Goal: Find specific page/section: Find specific page/section

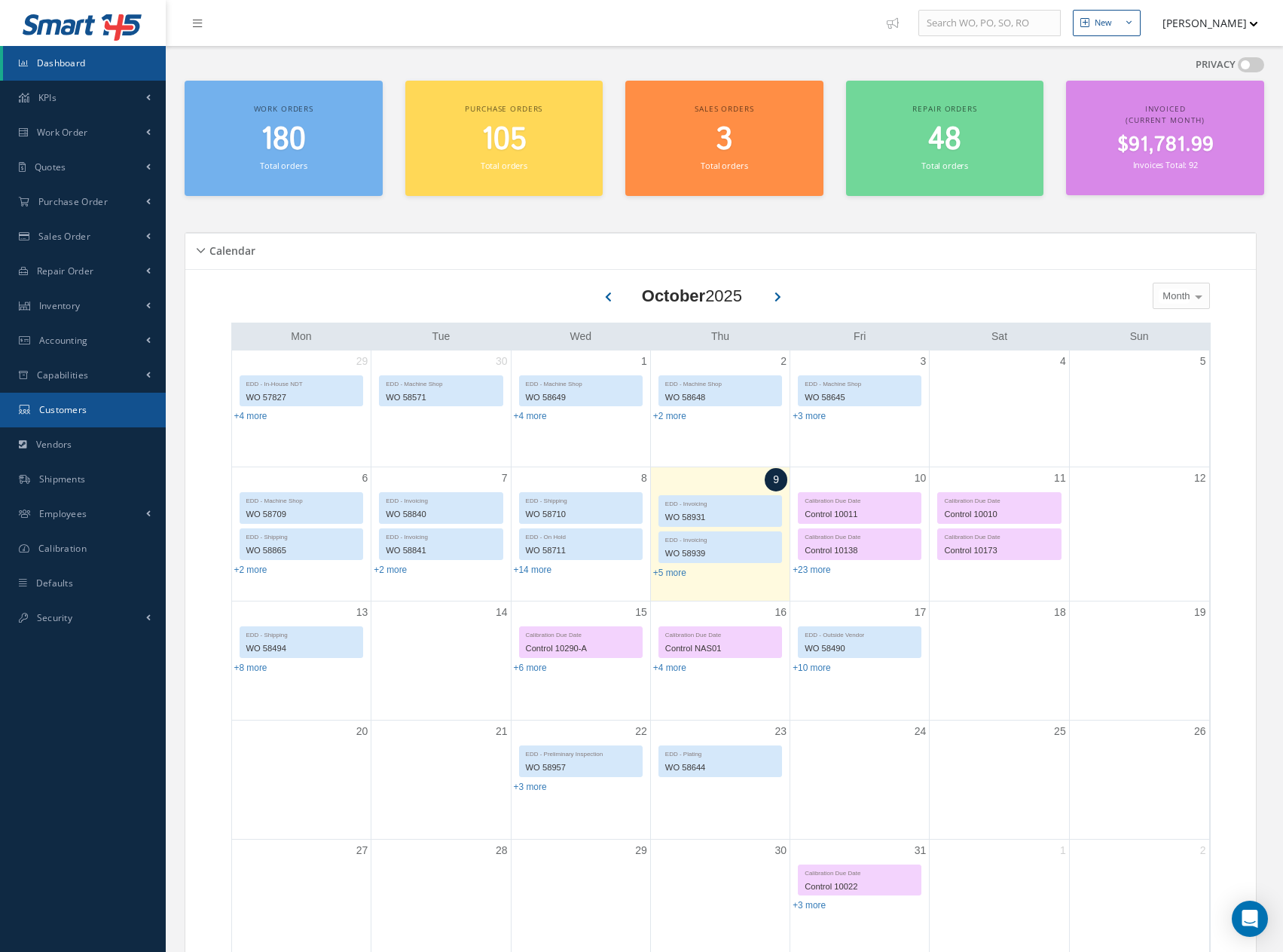
click at [51, 404] on span "Customers" at bounding box center [63, 409] width 48 height 13
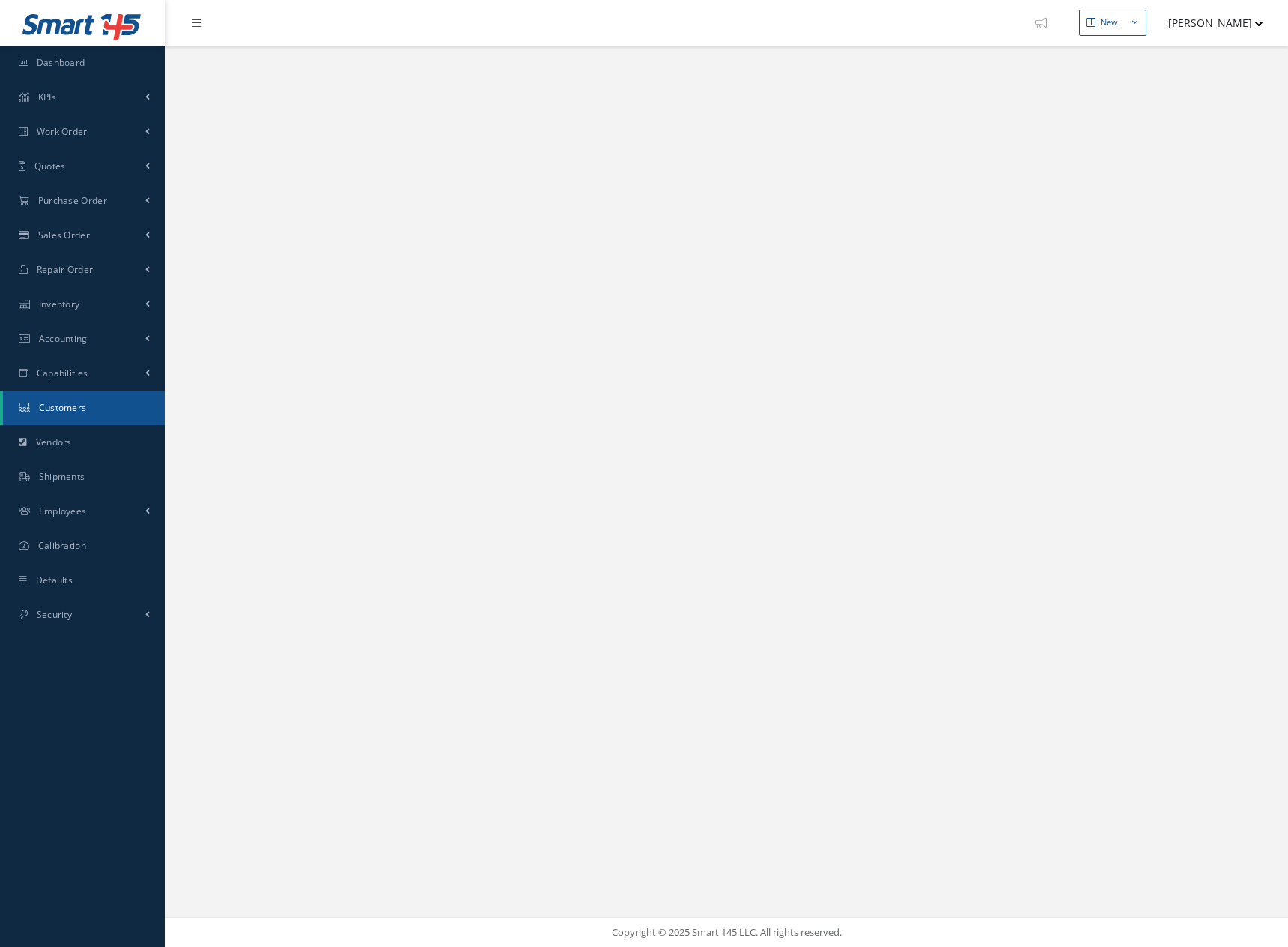
select select "25"
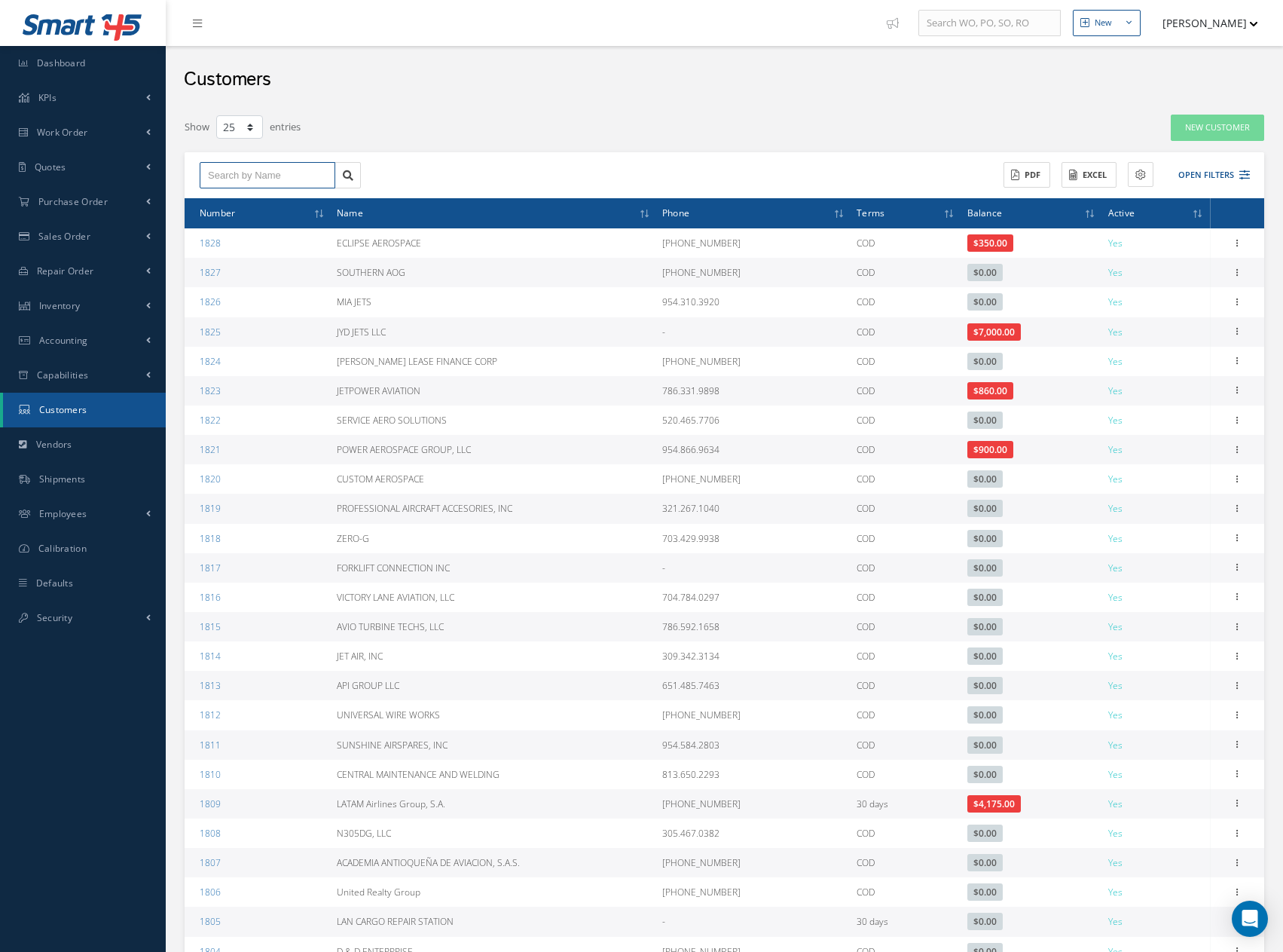
click at [289, 173] on input "text" at bounding box center [267, 175] width 136 height 27
click at [264, 205] on span "LEADER AIR SERVICE INC" at bounding box center [255, 210] width 96 height 26
type input "LEADER AIR SERVICE INC"
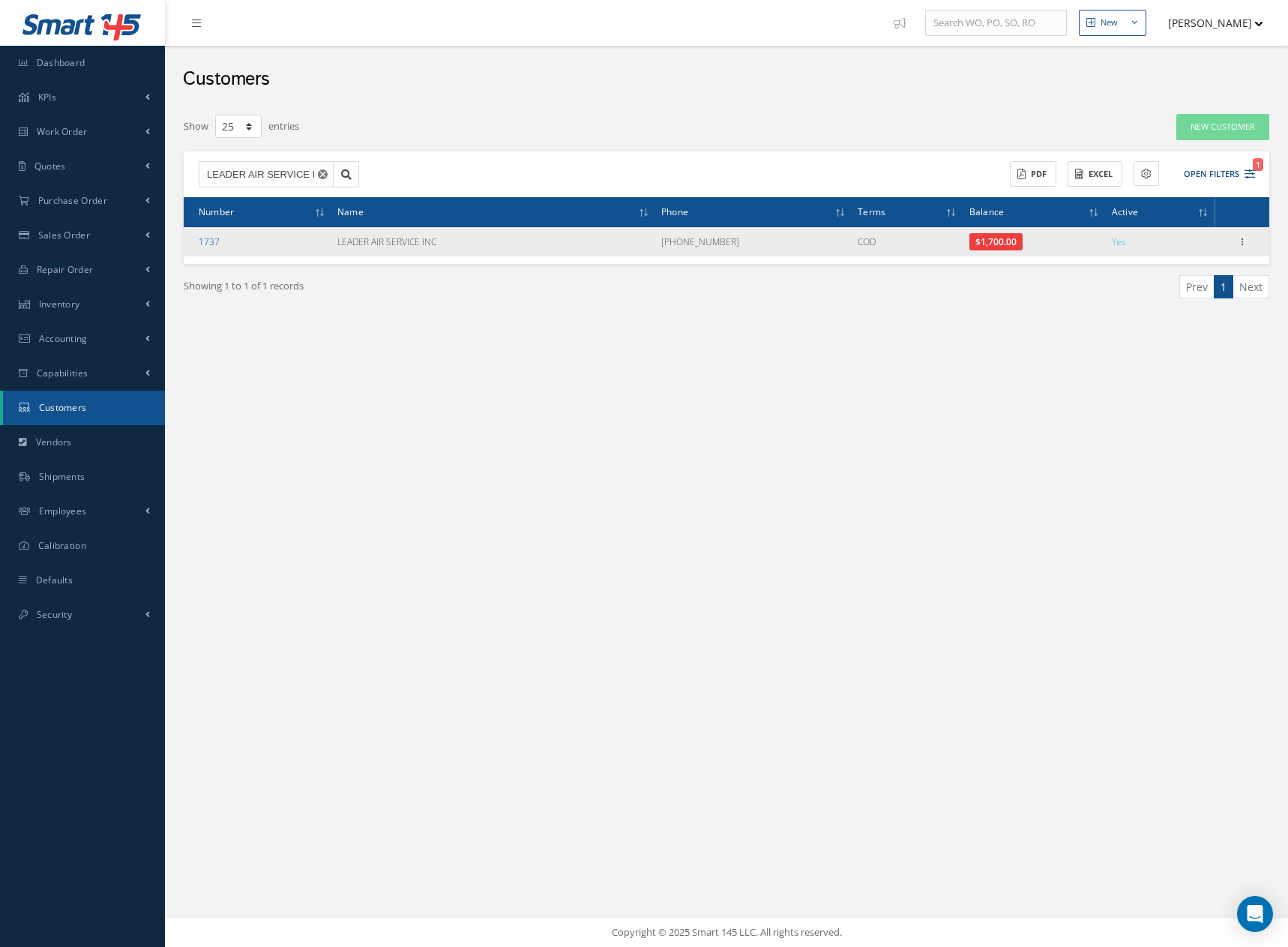
click at [206, 237] on link "1737" at bounding box center [208, 241] width 21 height 13
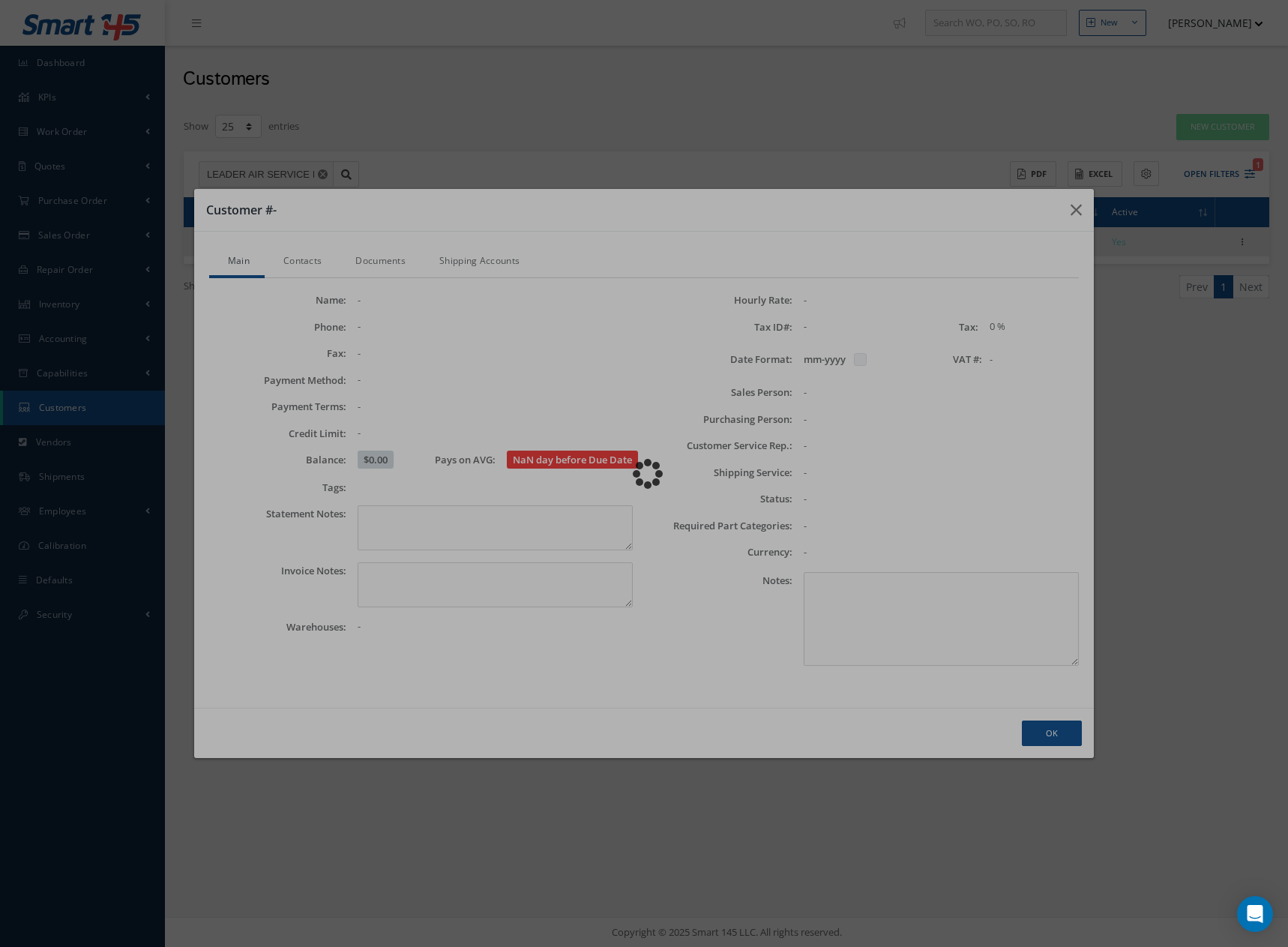
checkbox input "false"
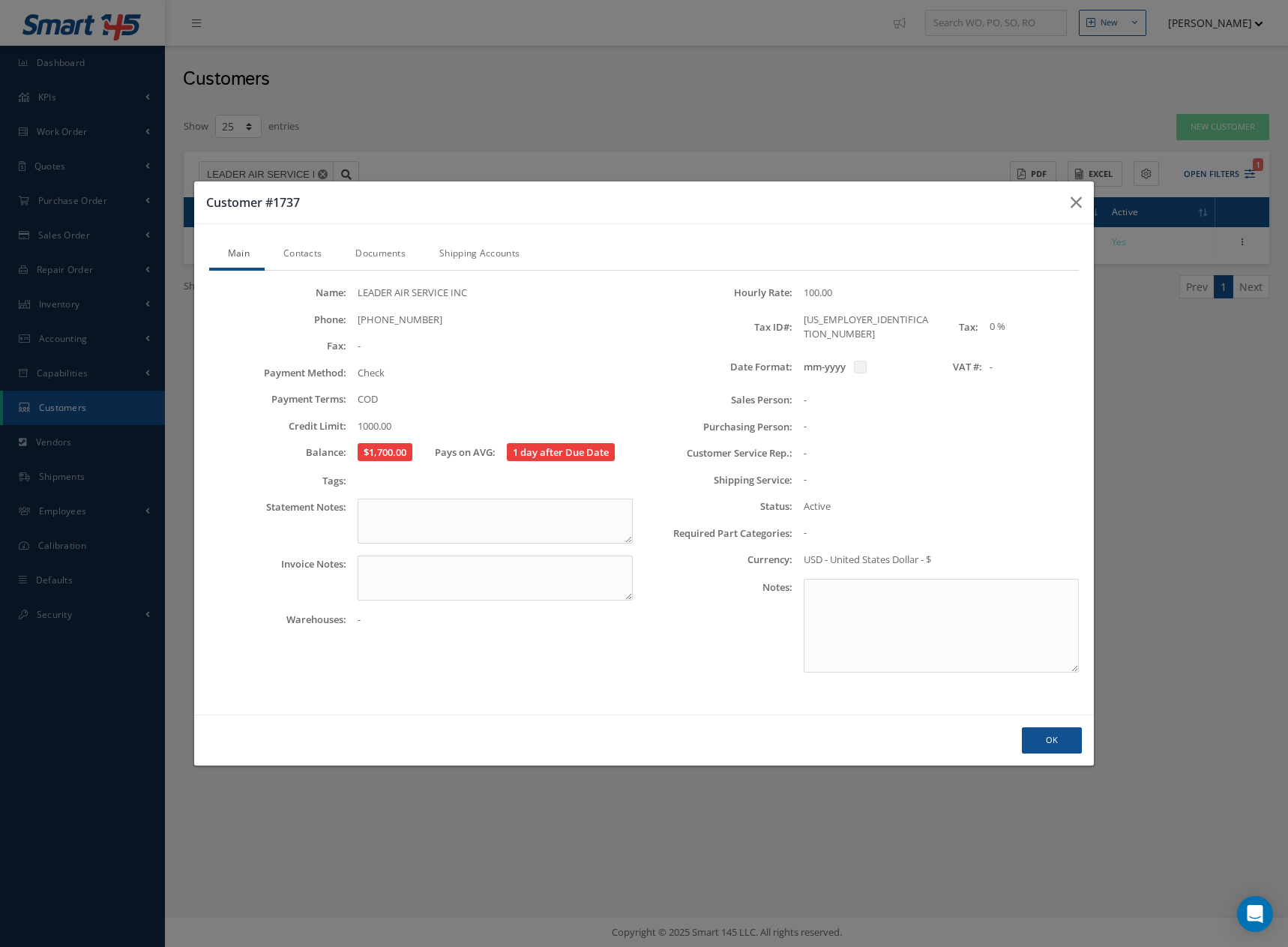
click at [308, 257] on link "Contacts" at bounding box center [301, 255] width 72 height 32
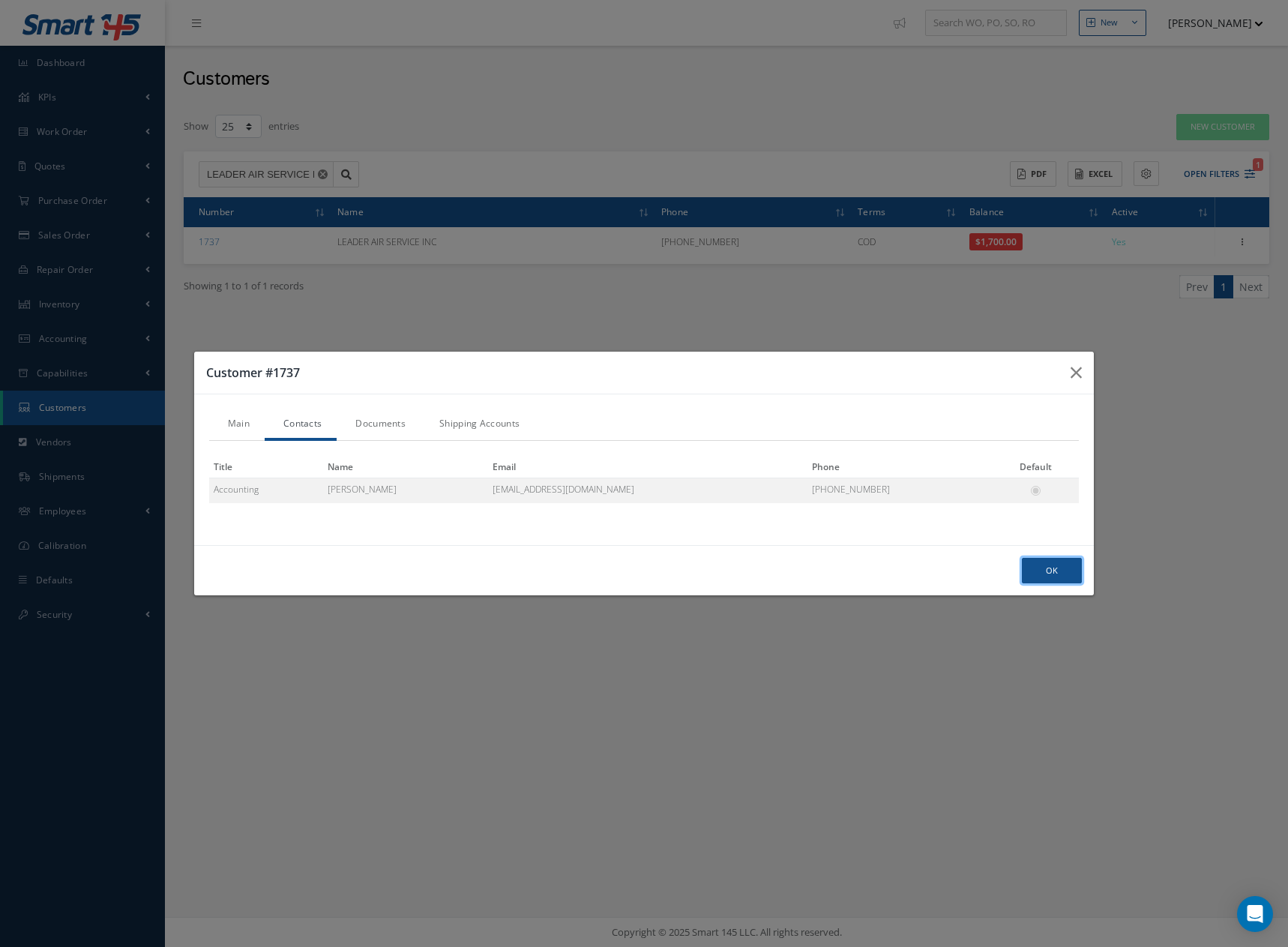
click at [1052, 567] on button "Ok" at bounding box center [1052, 571] width 60 height 26
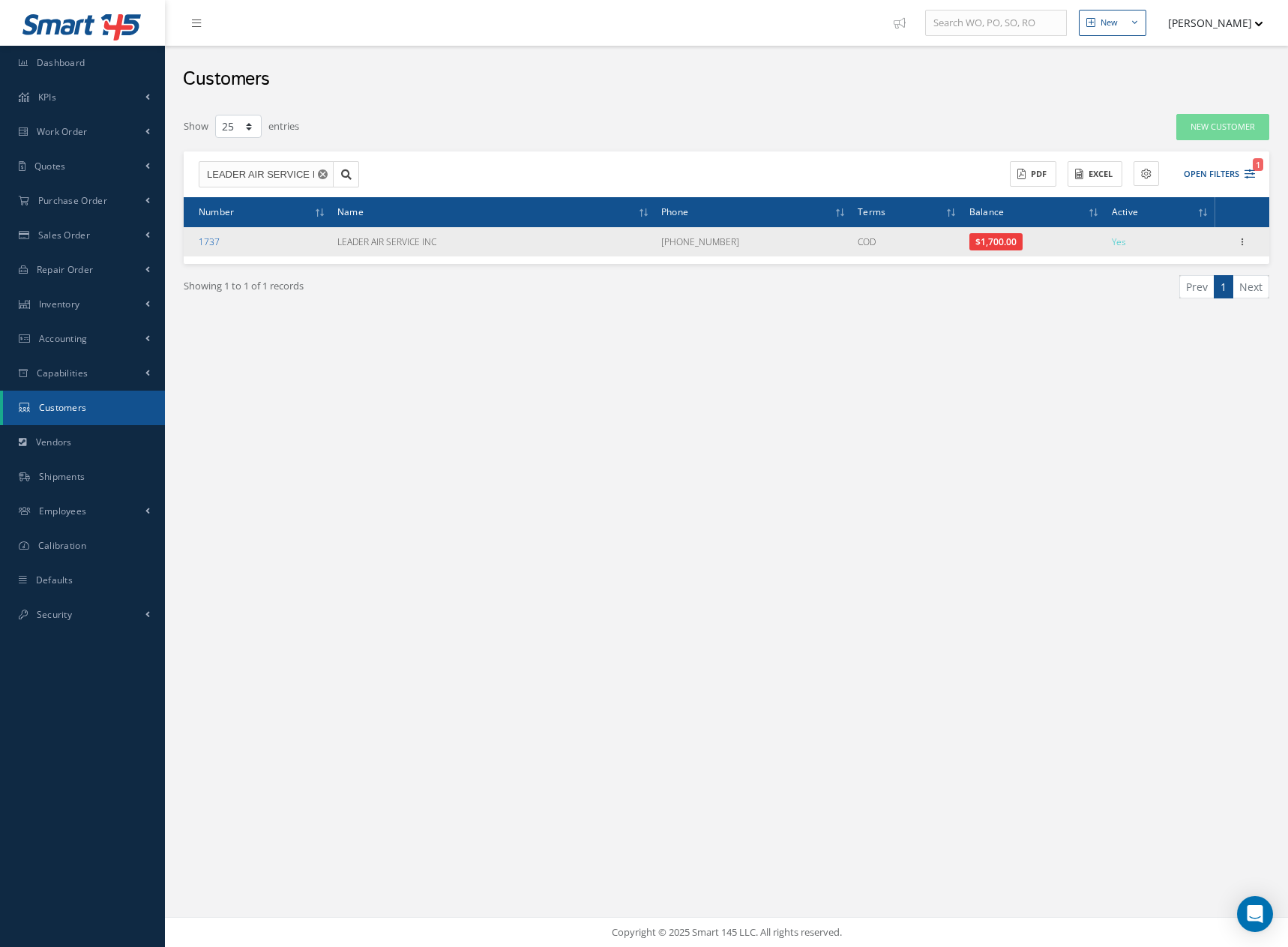
click at [216, 241] on link "1737" at bounding box center [208, 241] width 21 height 13
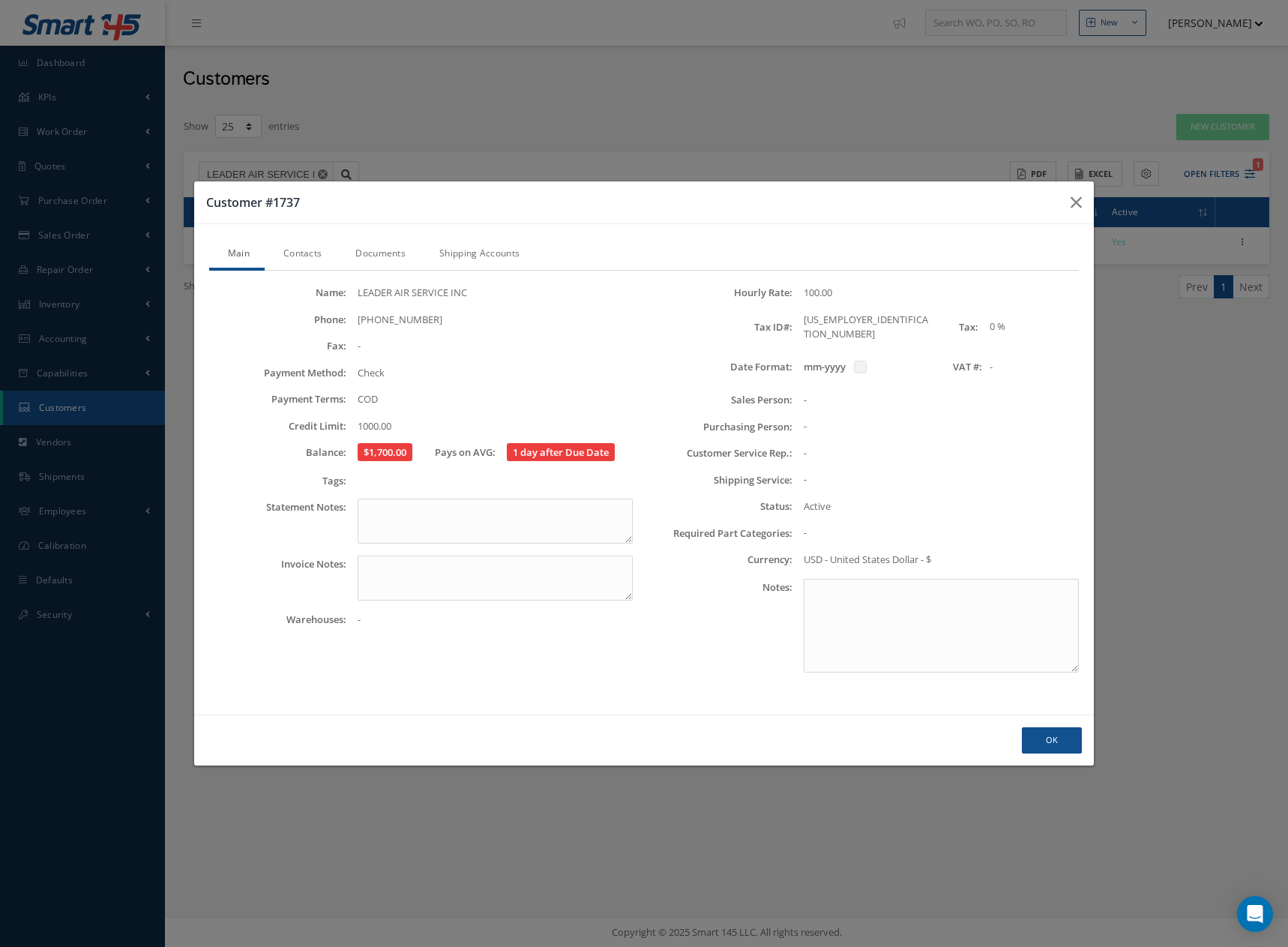
click at [308, 263] on link "Contacts" at bounding box center [301, 255] width 72 height 32
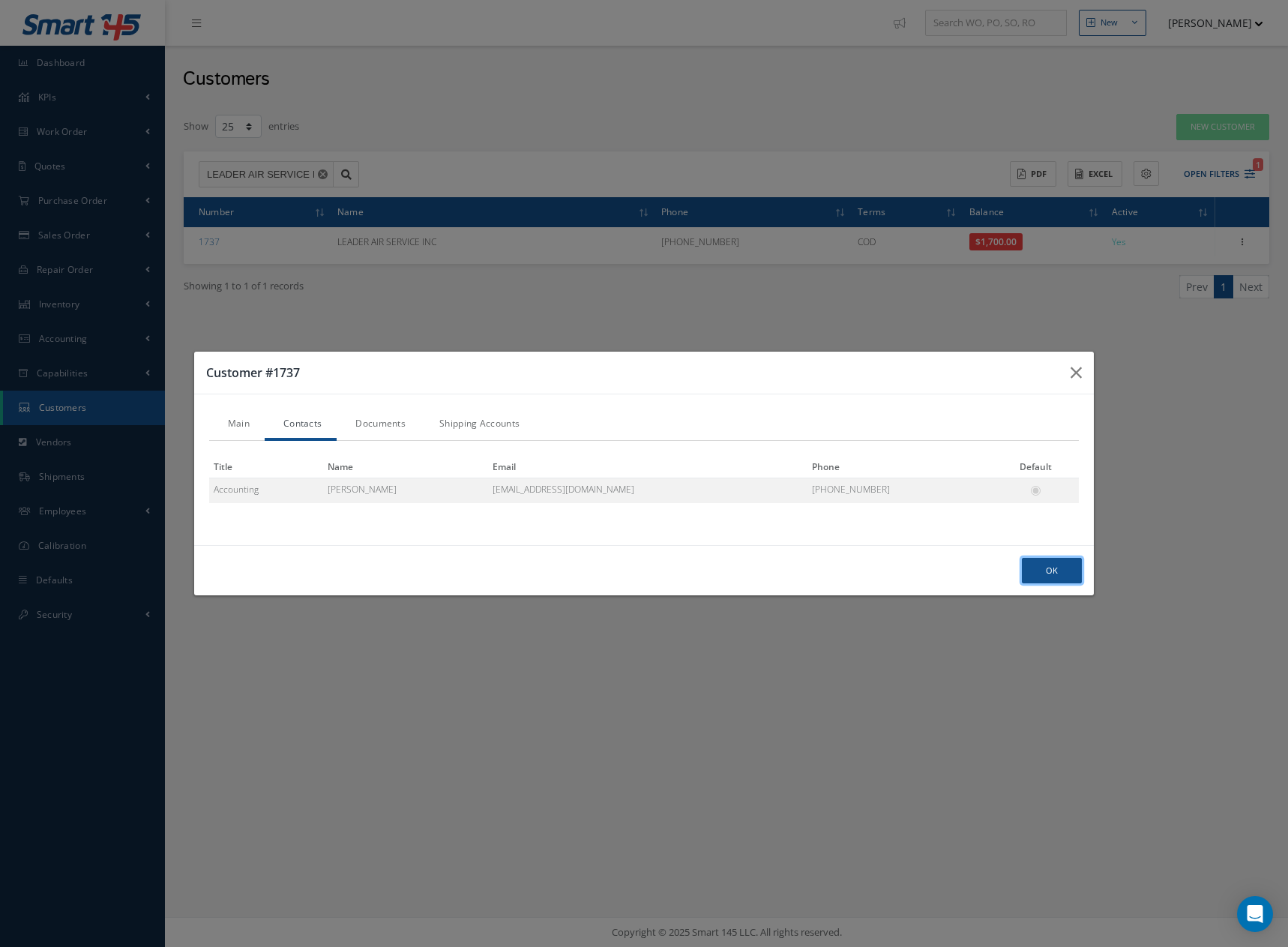
click at [1053, 569] on button "Ok" at bounding box center [1052, 571] width 60 height 26
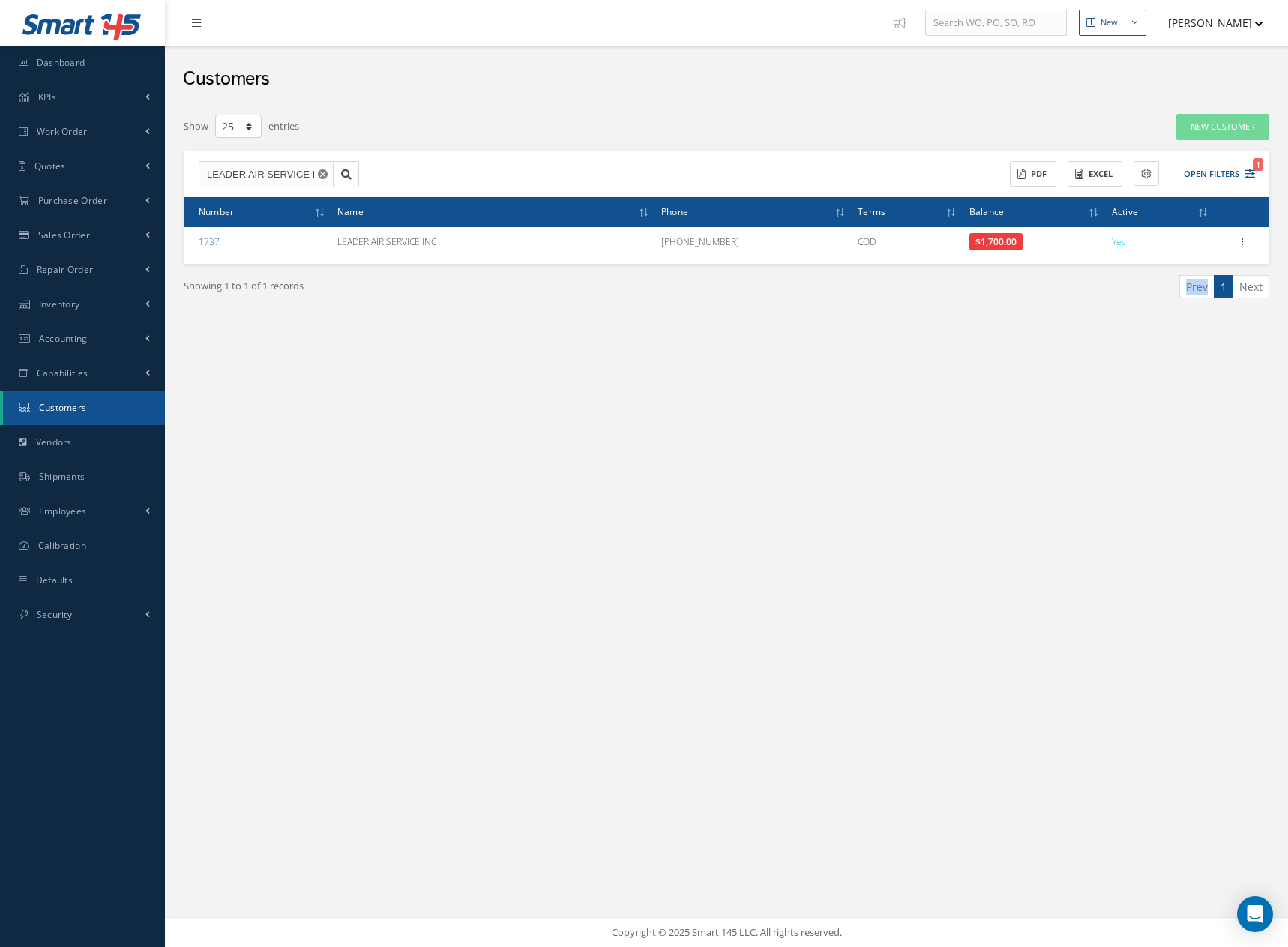
click at [1053, 569] on div "New New Work Order New Purchase Order New Customer Quote New Sales Order New Re…" at bounding box center [726, 474] width 1123 height 947
